Goal: Task Accomplishment & Management: Manage account settings

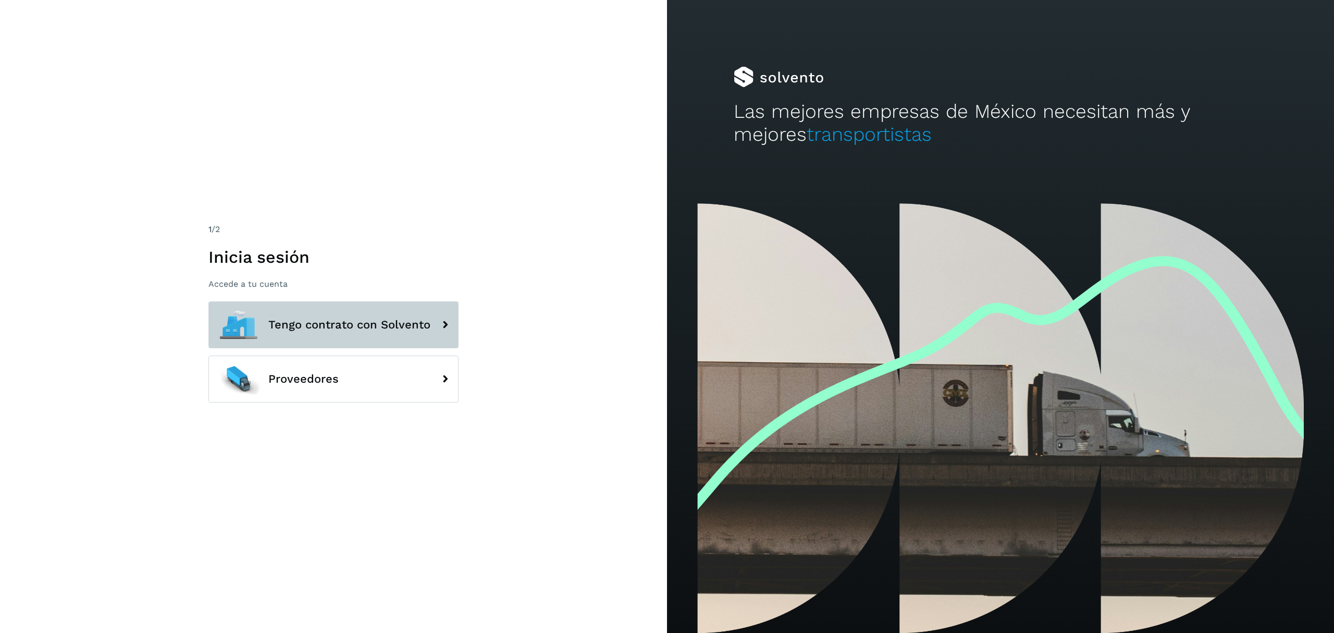
click at [353, 325] on span "Tengo contrato con Solvento" at bounding box center [349, 324] width 162 height 13
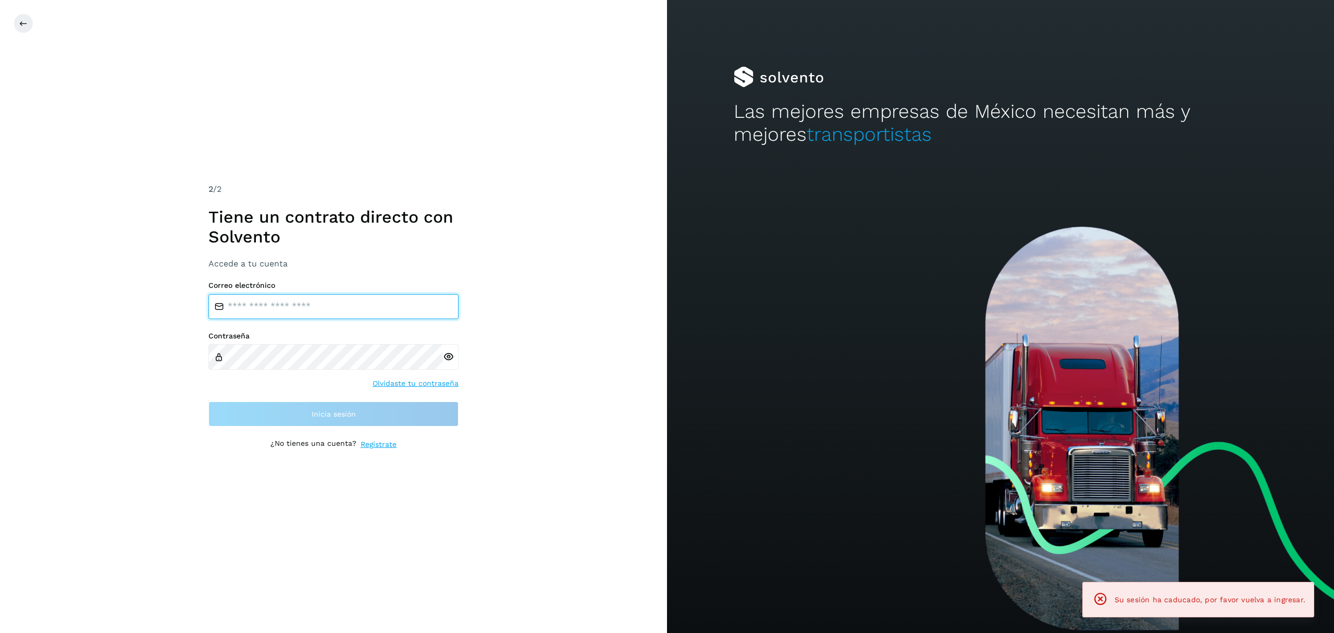
type input "**********"
